Goal: Task Accomplishment & Management: Manage account settings

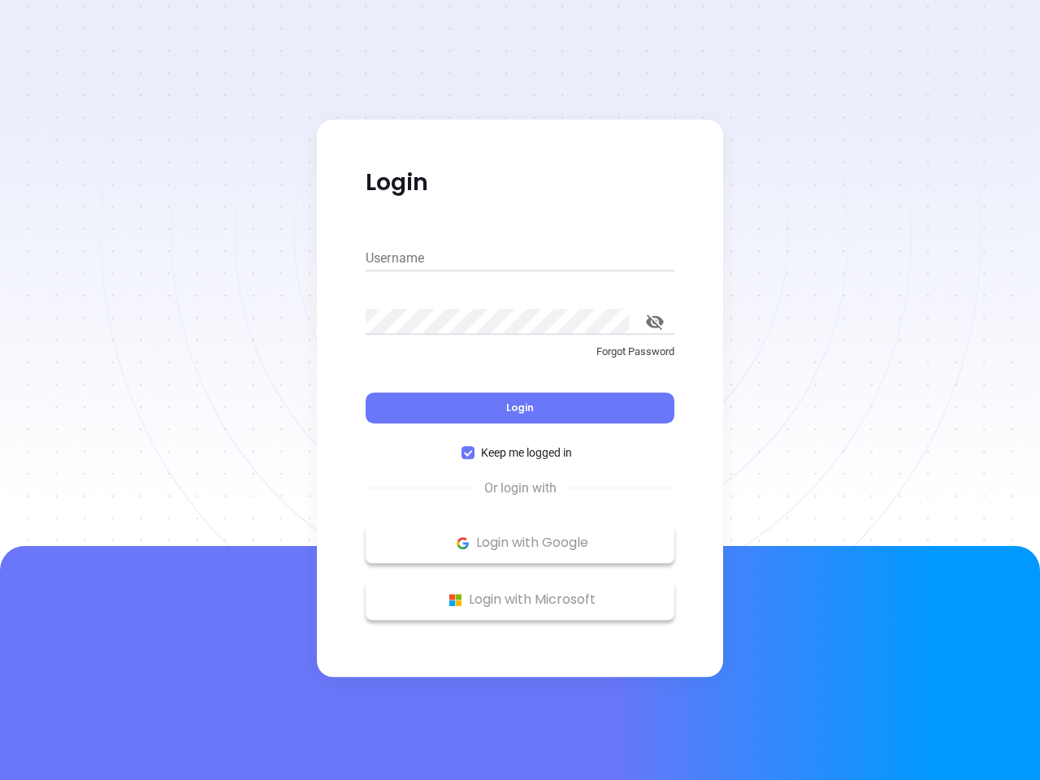
click at [520, 390] on div "Login" at bounding box center [520, 398] width 309 height 50
click at [520, 258] on input "Username" at bounding box center [520, 258] width 309 height 26
click at [655, 322] on icon "toggle password visibility" at bounding box center [655, 321] width 18 height 15
click at [520, 408] on span "Login" at bounding box center [520, 407] width 28 height 14
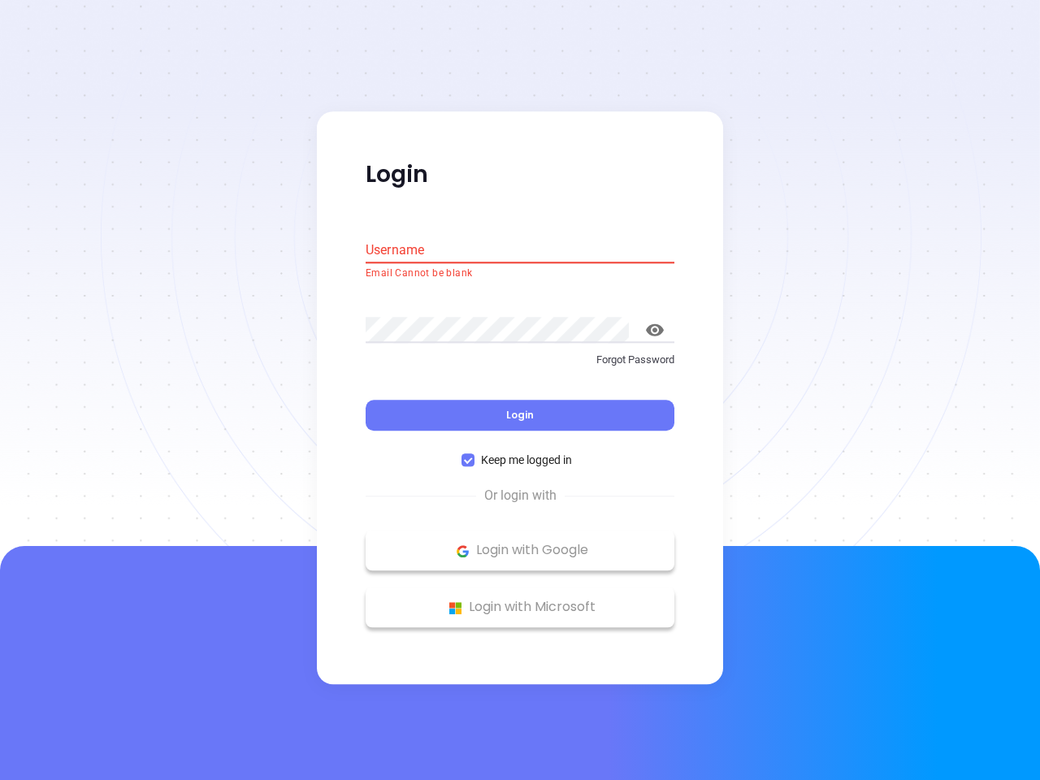
click at [520, 452] on span "Keep me logged in" at bounding box center [526, 461] width 104 height 18
click at [474, 454] on input "Keep me logged in" at bounding box center [467, 460] width 13 height 13
checkbox input "false"
click at [520, 543] on p "Login with Google" at bounding box center [520, 551] width 292 height 24
click at [520, 599] on p "Login with Microsoft" at bounding box center [520, 607] width 292 height 24
